Goal: Transaction & Acquisition: Purchase product/service

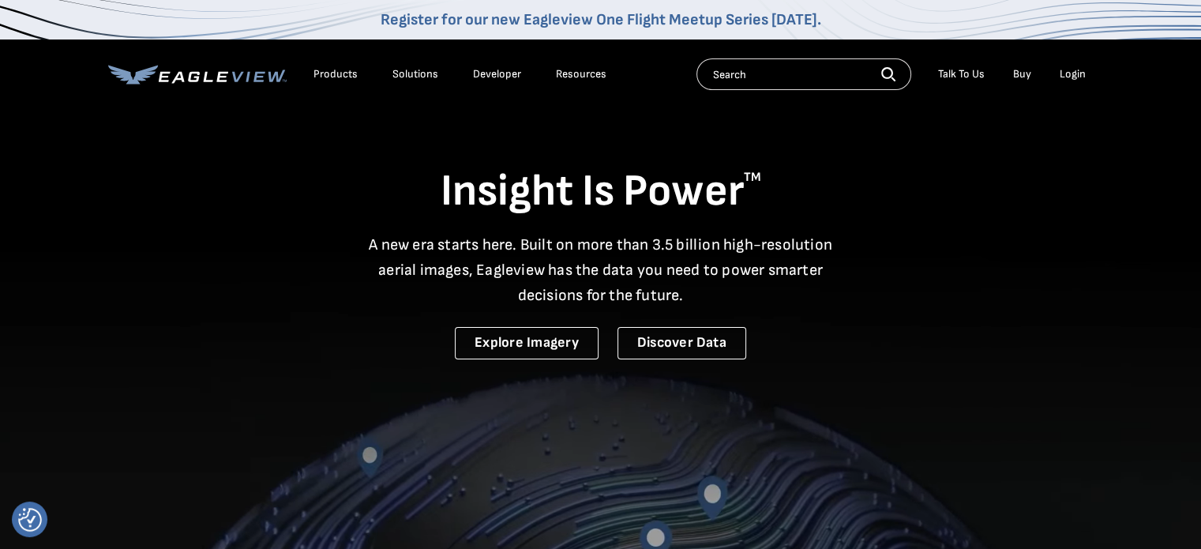
click at [1064, 76] on div "Login" at bounding box center [1073, 74] width 26 height 14
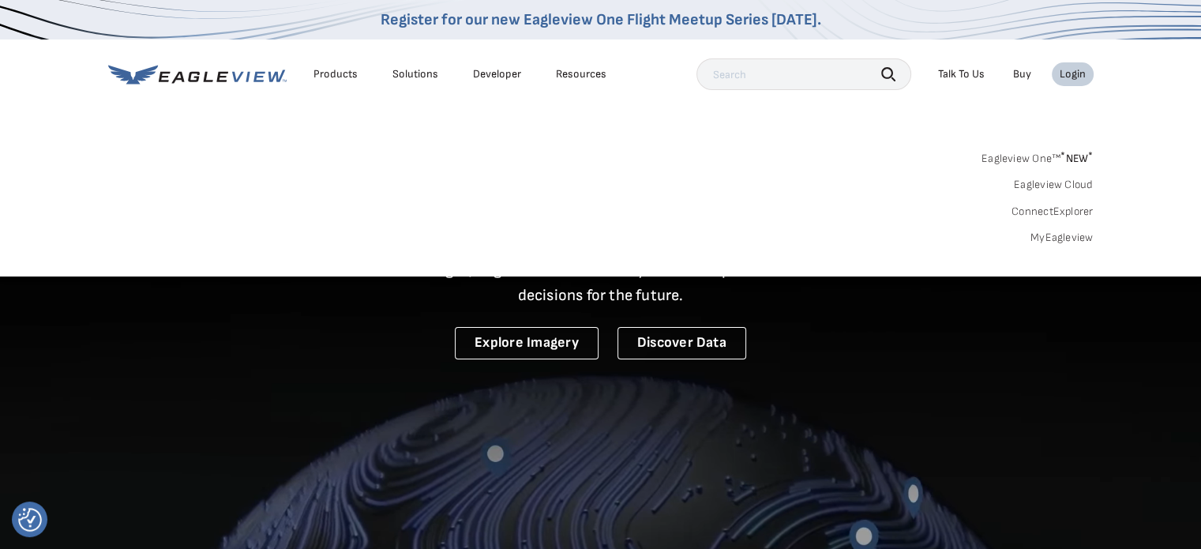
click at [1064, 76] on div "Login" at bounding box center [1073, 74] width 26 height 14
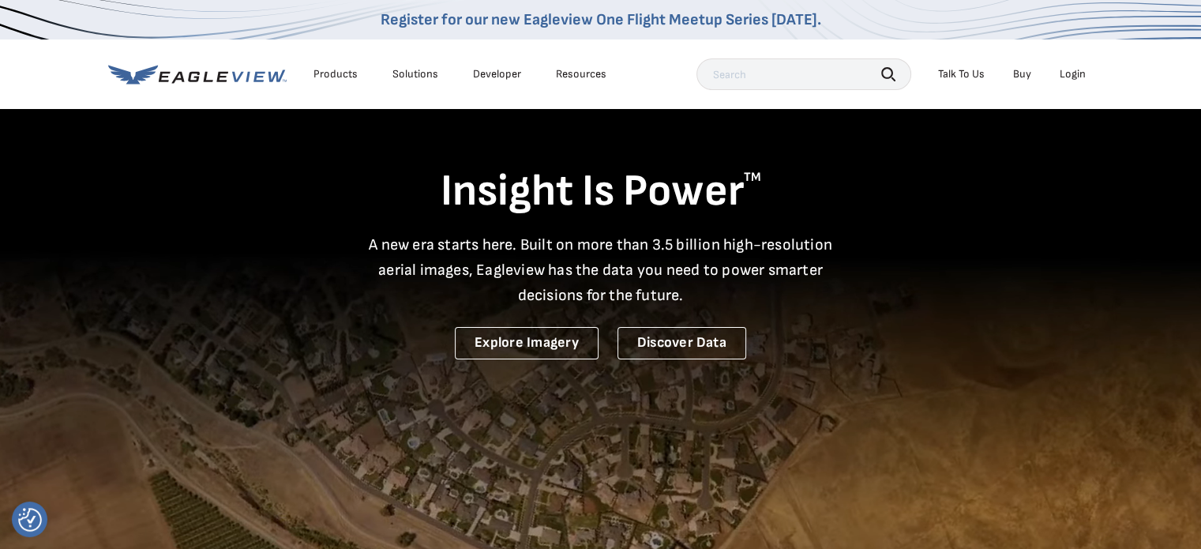
click at [1064, 76] on div "Login" at bounding box center [1073, 74] width 26 height 14
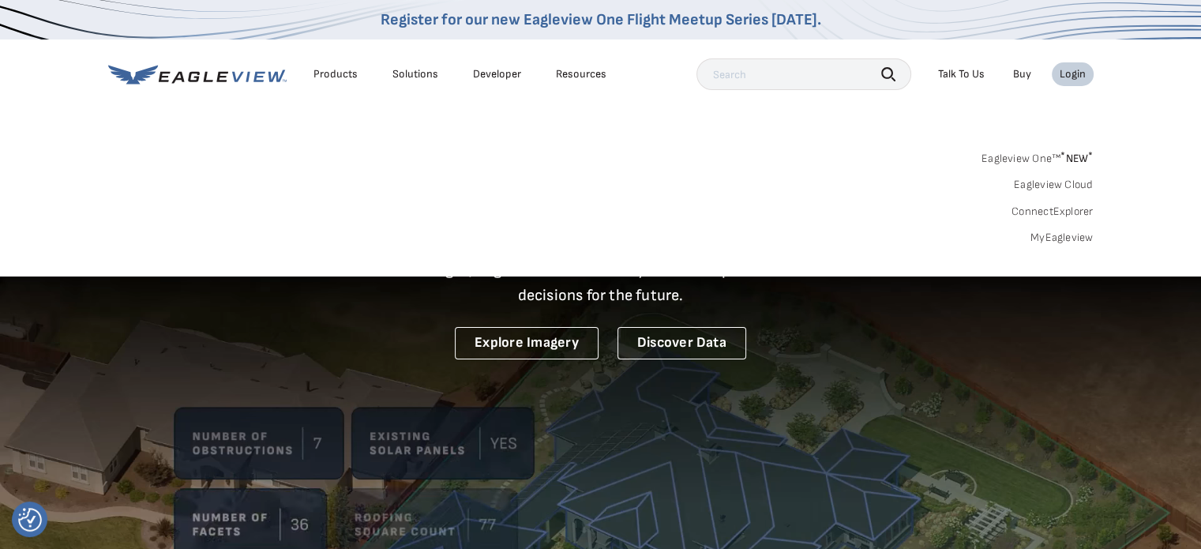
click at [1034, 159] on link "Eagleview One™ * NEW *" at bounding box center [1037, 156] width 112 height 18
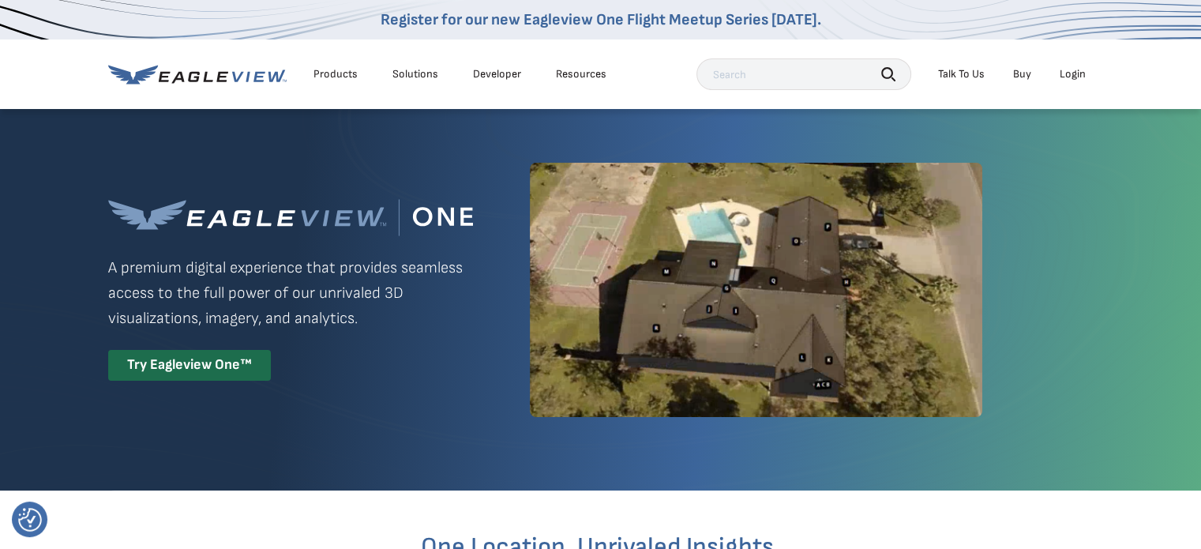
click at [1061, 75] on div "Login" at bounding box center [1073, 74] width 26 height 14
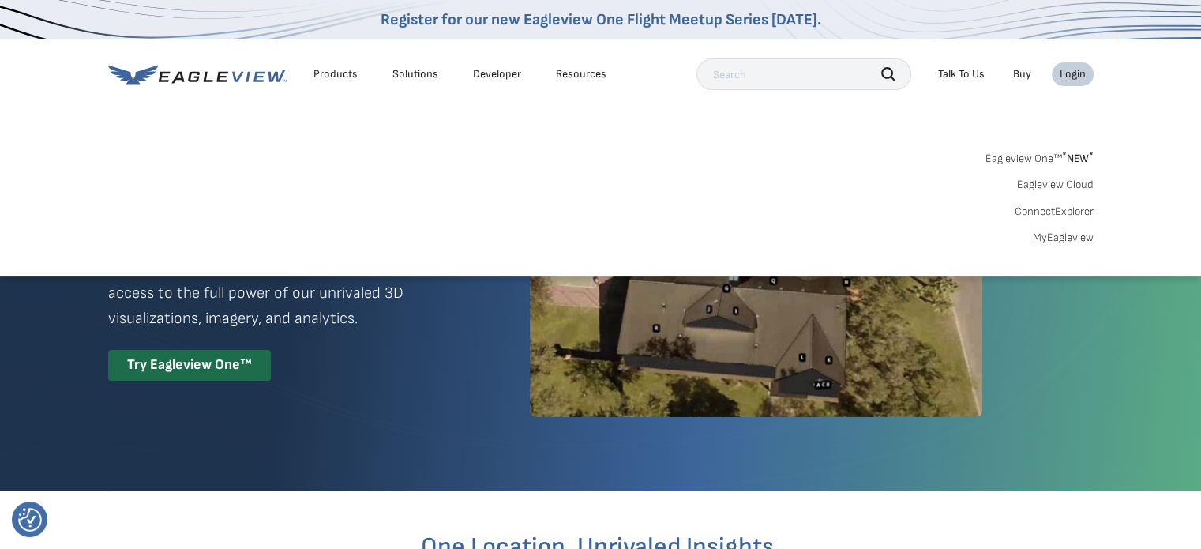
click at [1042, 241] on link "MyEagleview" at bounding box center [1063, 238] width 61 height 14
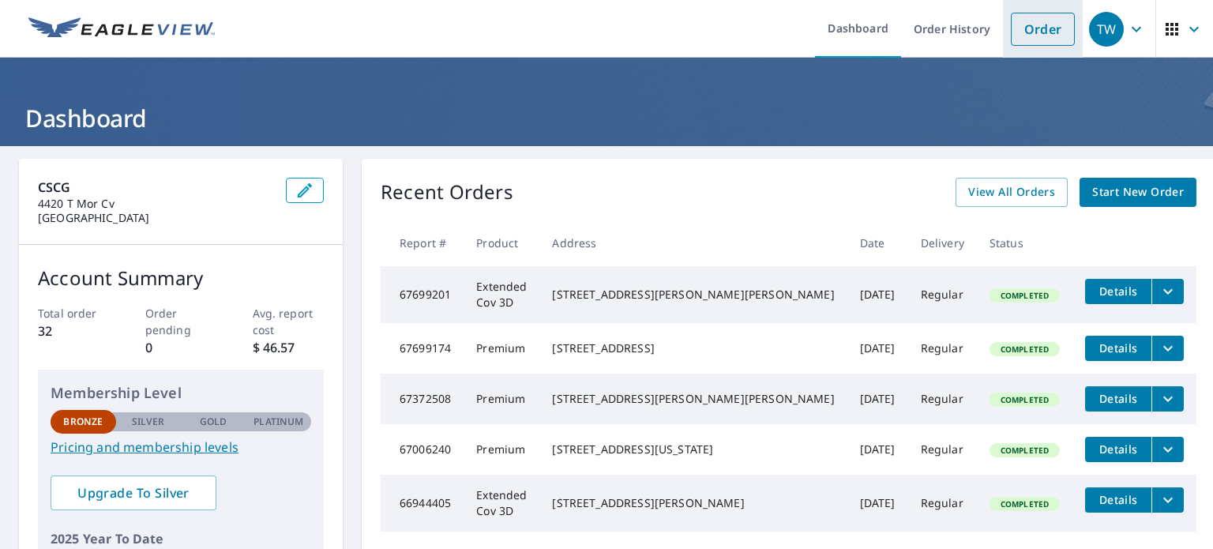
click at [1027, 28] on link "Order" at bounding box center [1043, 29] width 64 height 33
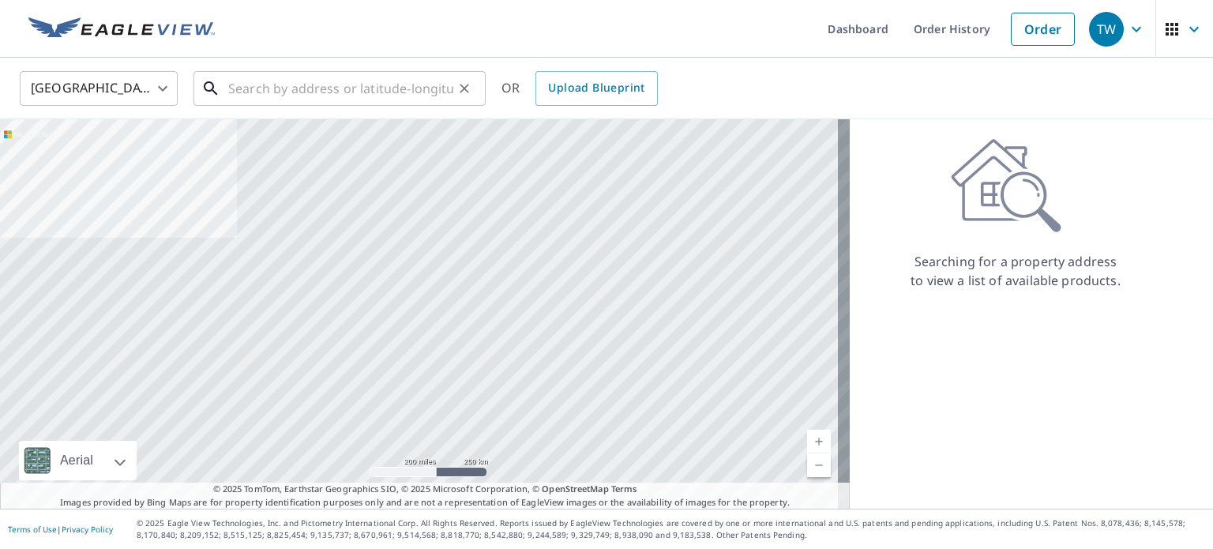
click at [265, 88] on input "text" at bounding box center [340, 88] width 225 height 44
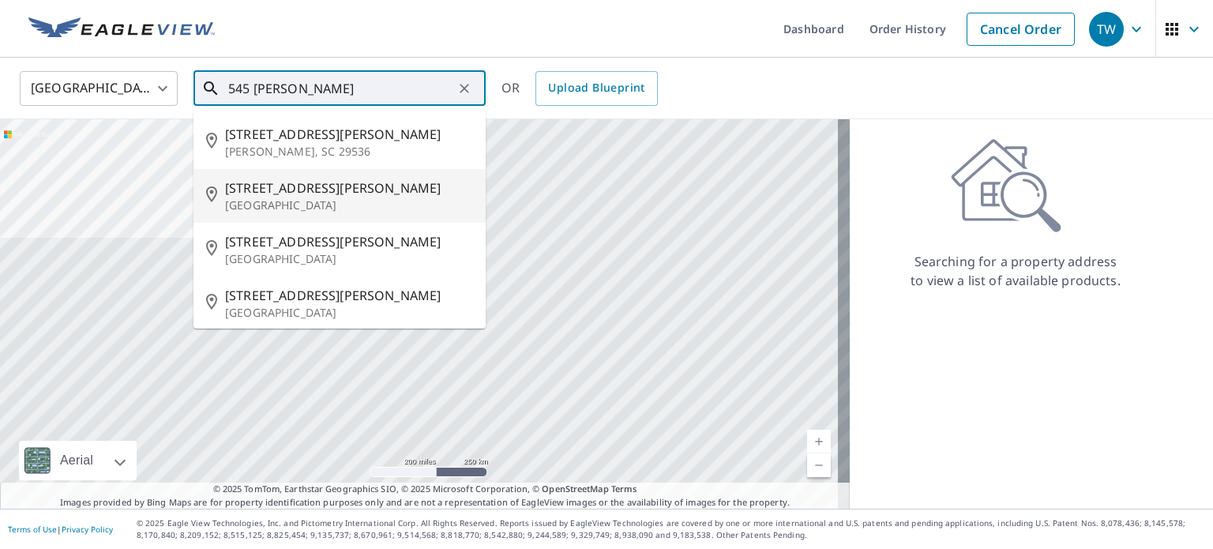
click at [358, 194] on span "[STREET_ADDRESS][PERSON_NAME]" at bounding box center [349, 187] width 248 height 19
type input "[STREET_ADDRESS][PERSON_NAME]"
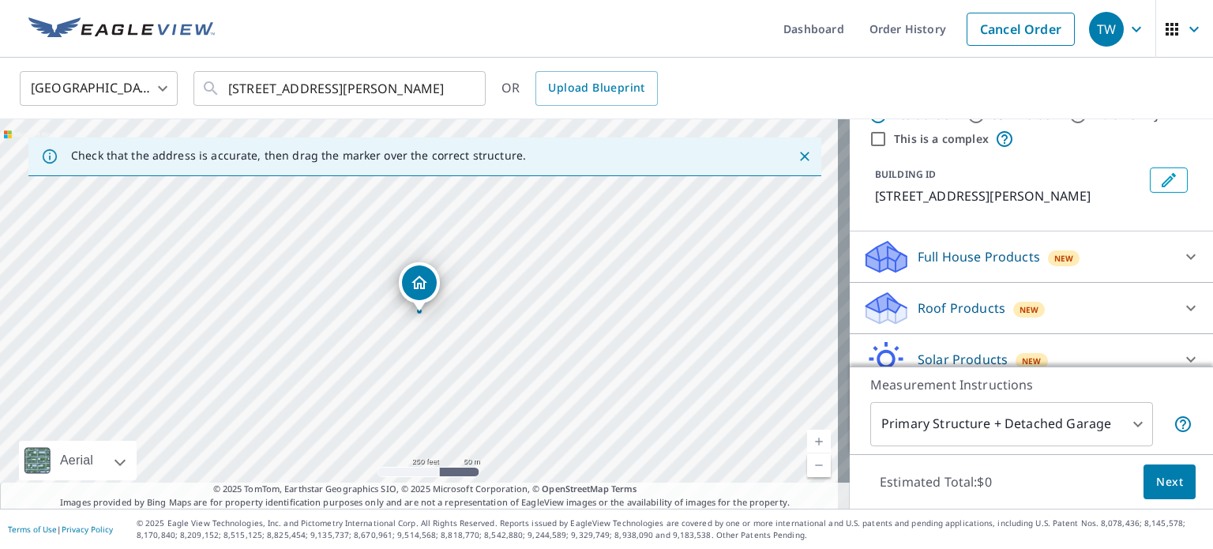
scroll to position [79, 0]
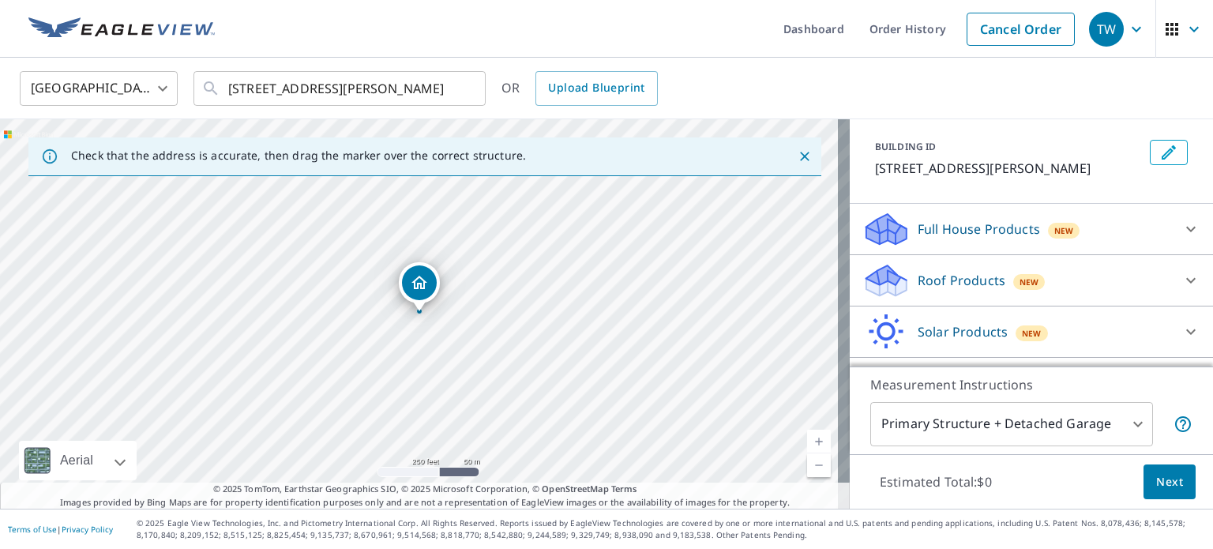
click at [962, 274] on p "Roof Products" at bounding box center [962, 280] width 88 height 19
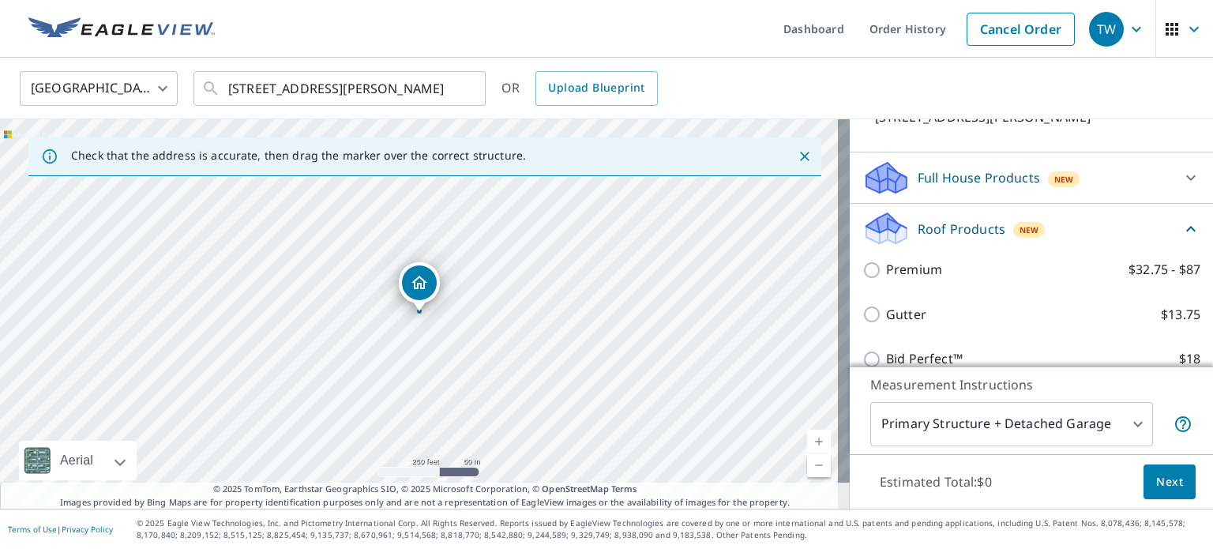
scroll to position [158, 0]
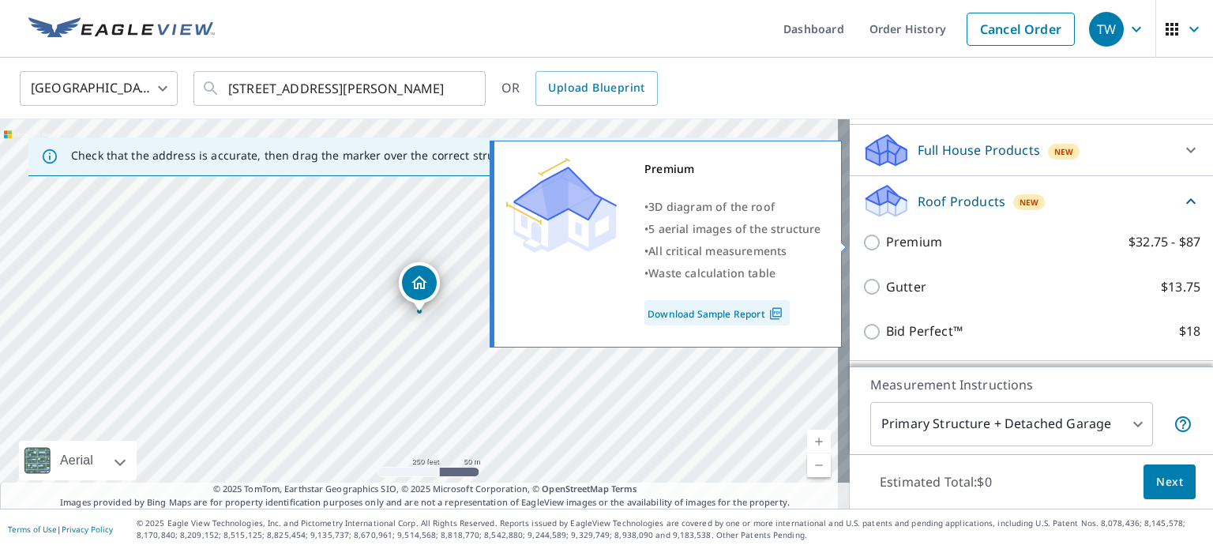
click at [927, 244] on p "Premium" at bounding box center [914, 242] width 56 height 20
click at [886, 244] on input "Premium $32.75 - $87" at bounding box center [874, 242] width 24 height 19
checkbox input "true"
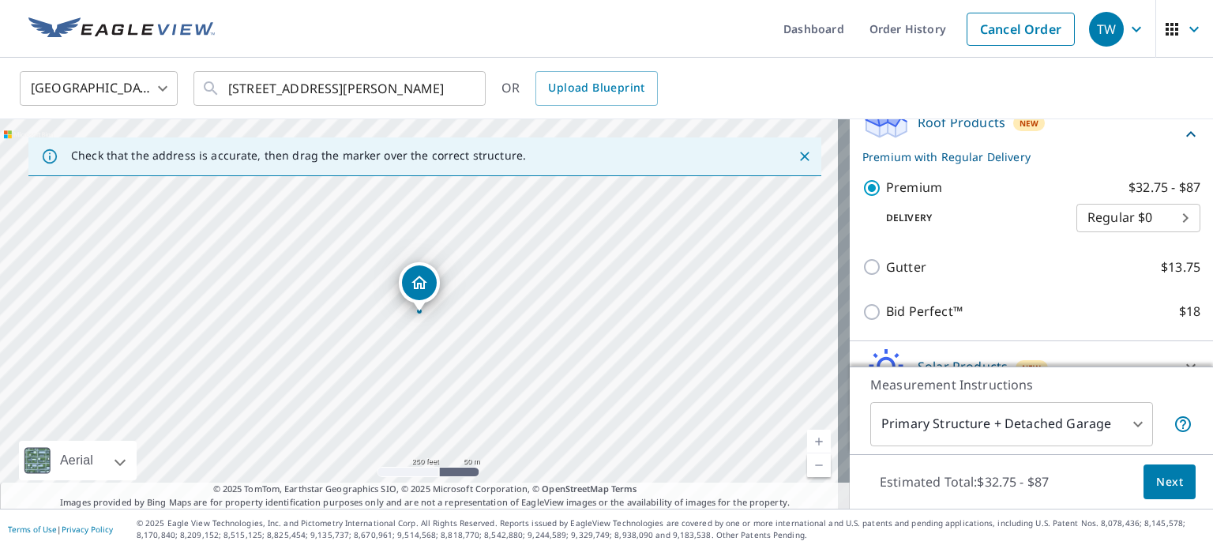
scroll to position [313, 0]
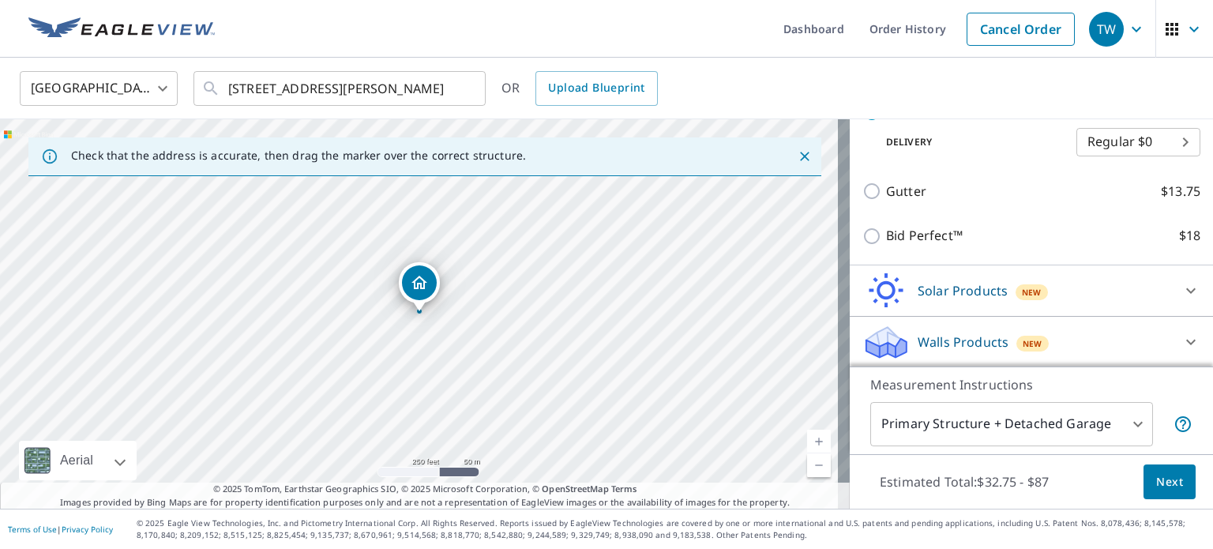
click at [1162, 482] on span "Next" at bounding box center [1169, 482] width 27 height 20
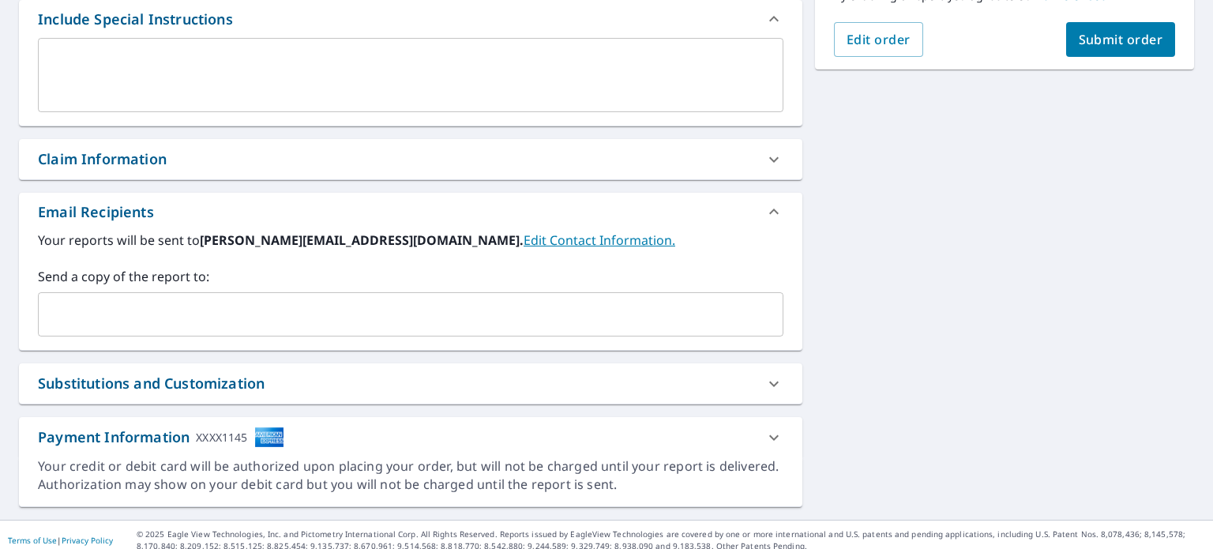
scroll to position [444, 0]
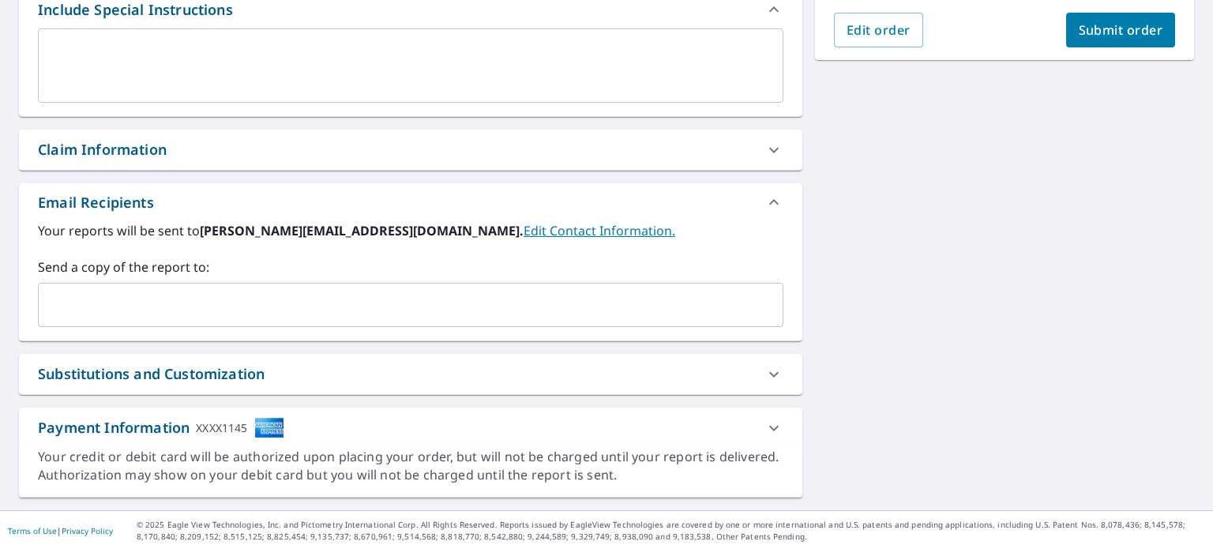
click at [224, 290] on input "text" at bounding box center [398, 305] width 707 height 30
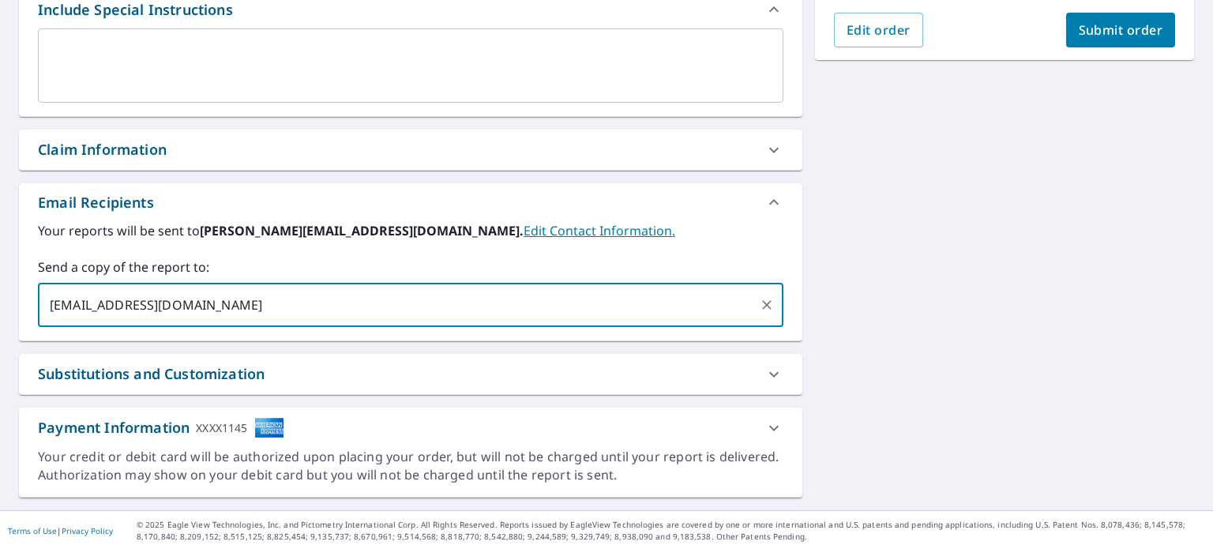
type input "[EMAIL_ADDRESS][DOMAIN_NAME]"
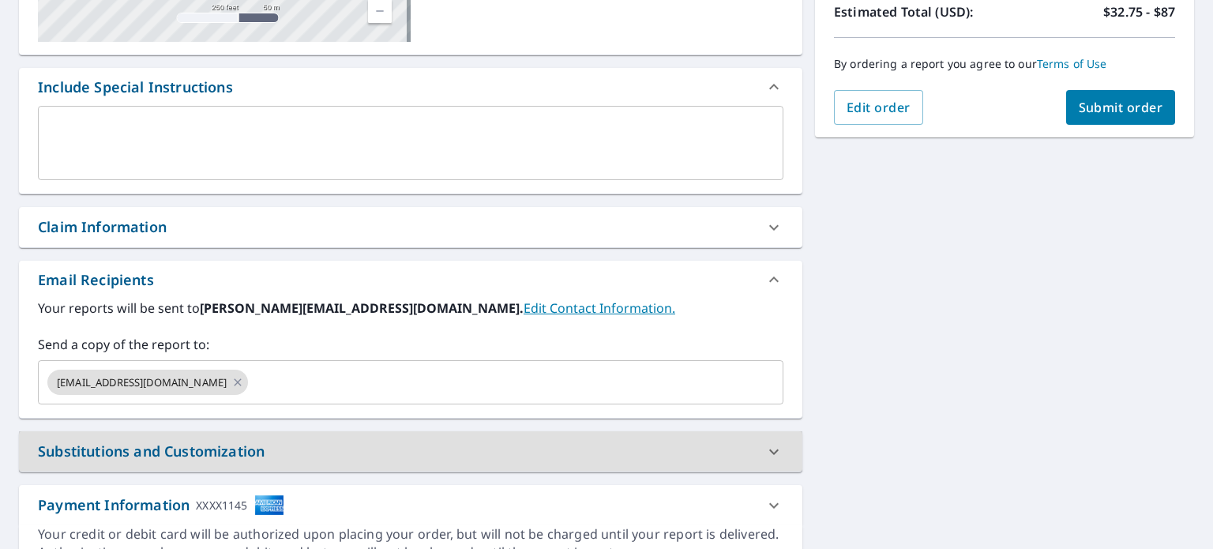
scroll to position [286, 0]
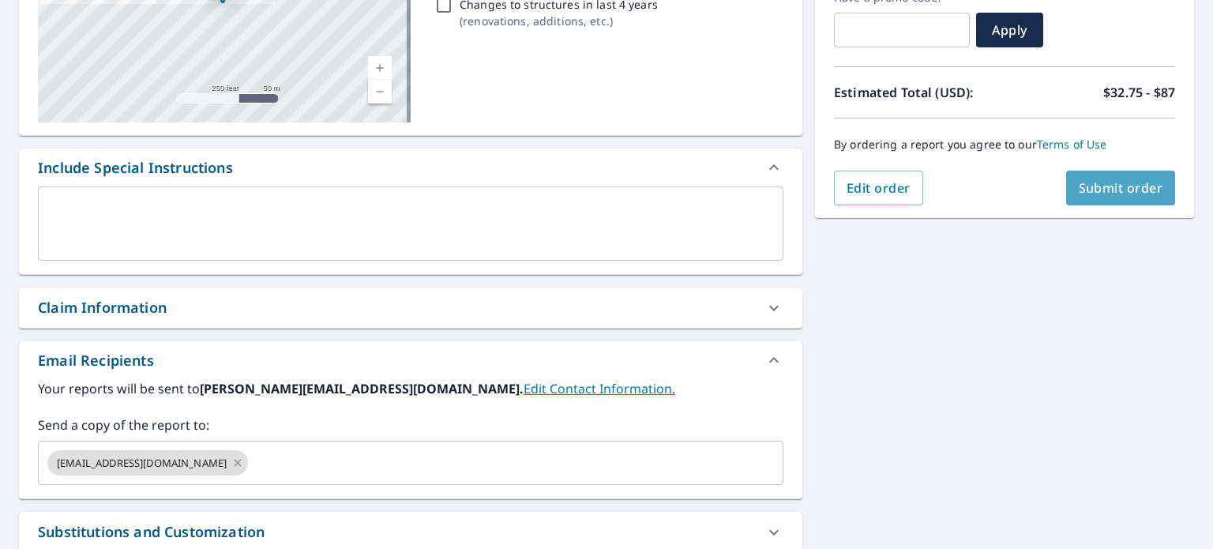
click at [1088, 186] on span "Submit order" at bounding box center [1121, 187] width 84 height 17
